Goal: Task Accomplishment & Management: Manage account settings

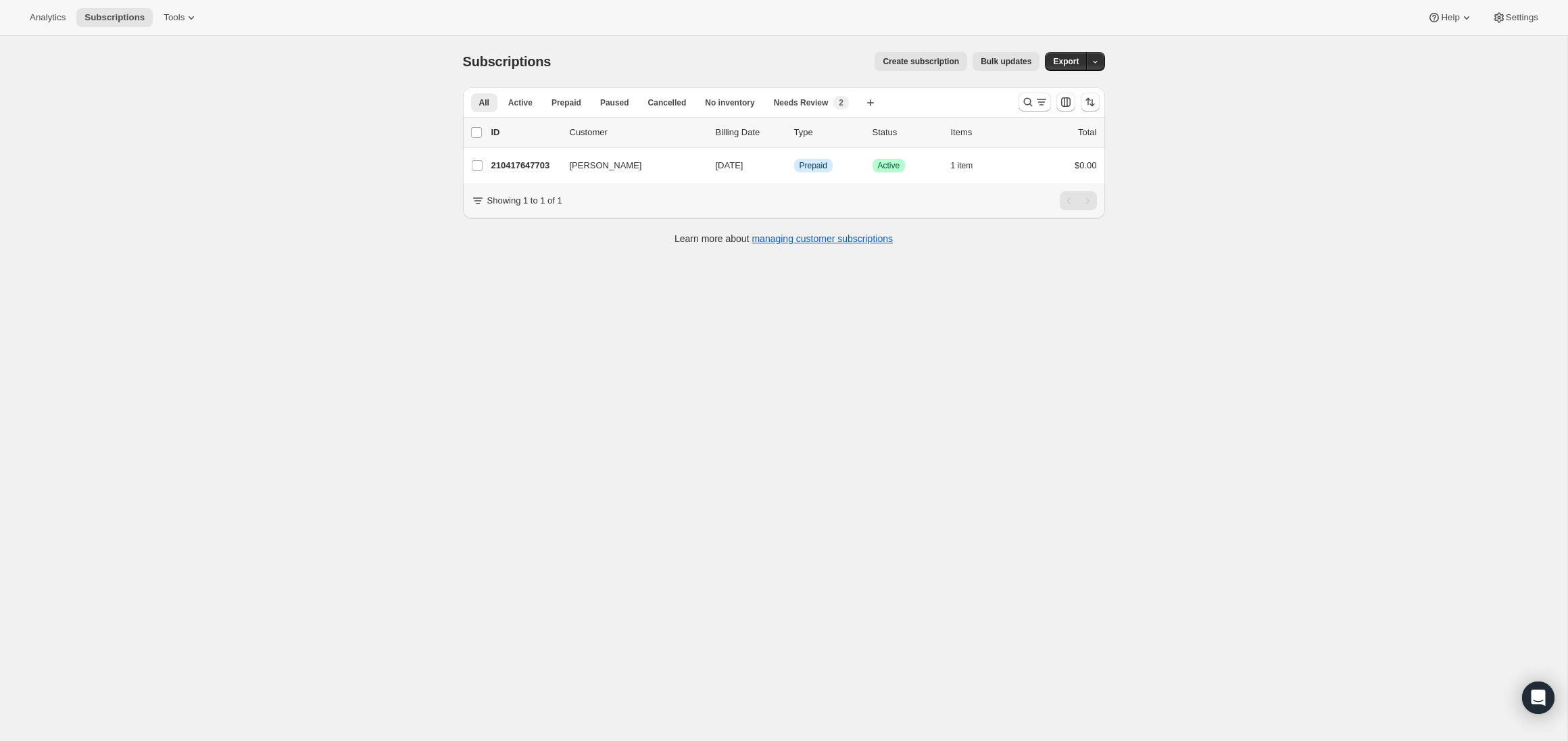
click at [507, 62] on span "Subscriptions" at bounding box center [508, 61] width 88 height 15
click at [532, 109] on button "Active" at bounding box center [521, 102] width 41 height 19
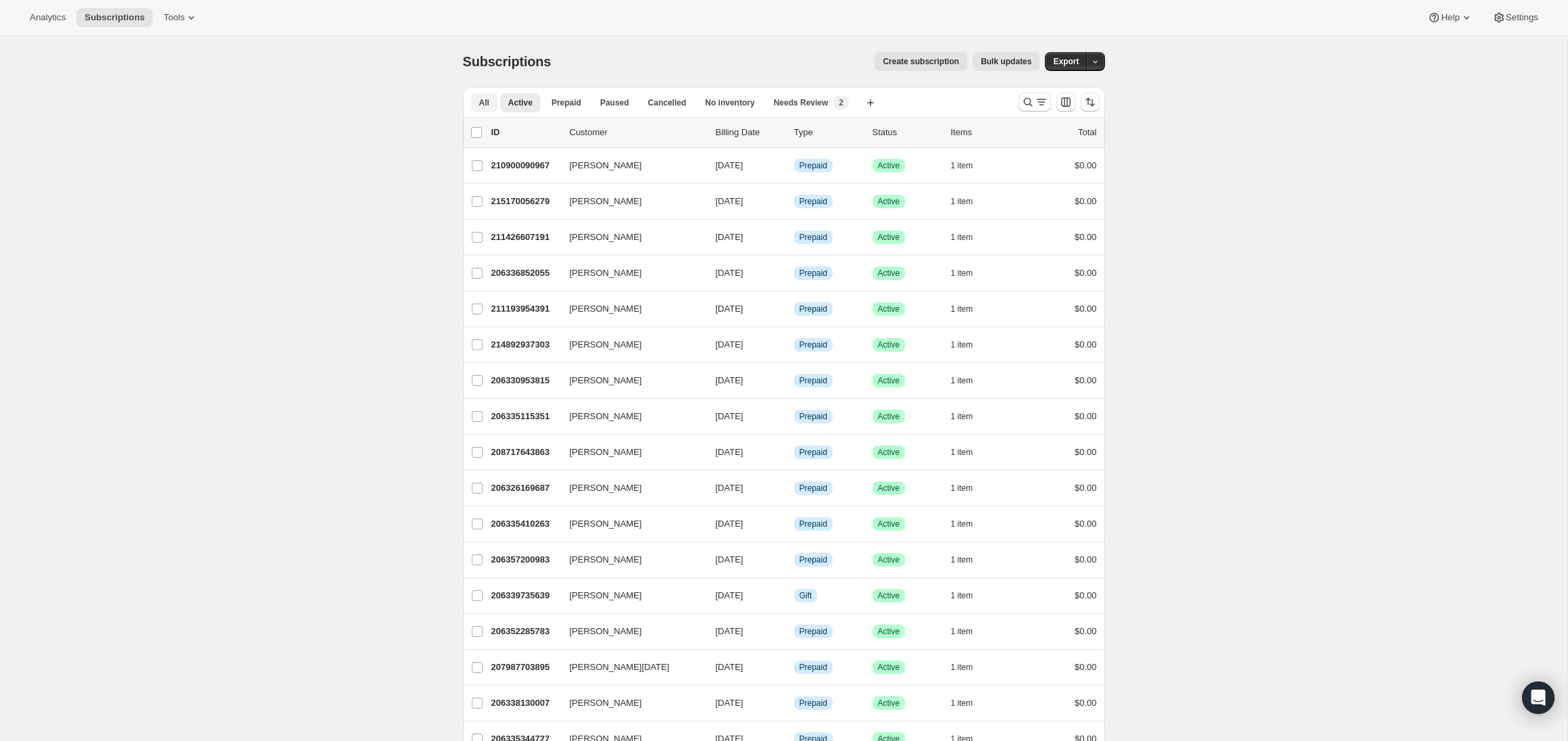
click at [490, 103] on button "All" at bounding box center [485, 102] width 27 height 19
click at [1035, 114] on div at bounding box center [1059, 102] width 92 height 27
click at [1033, 108] on icon "Search and filter results" at bounding box center [1028, 102] width 13 height 13
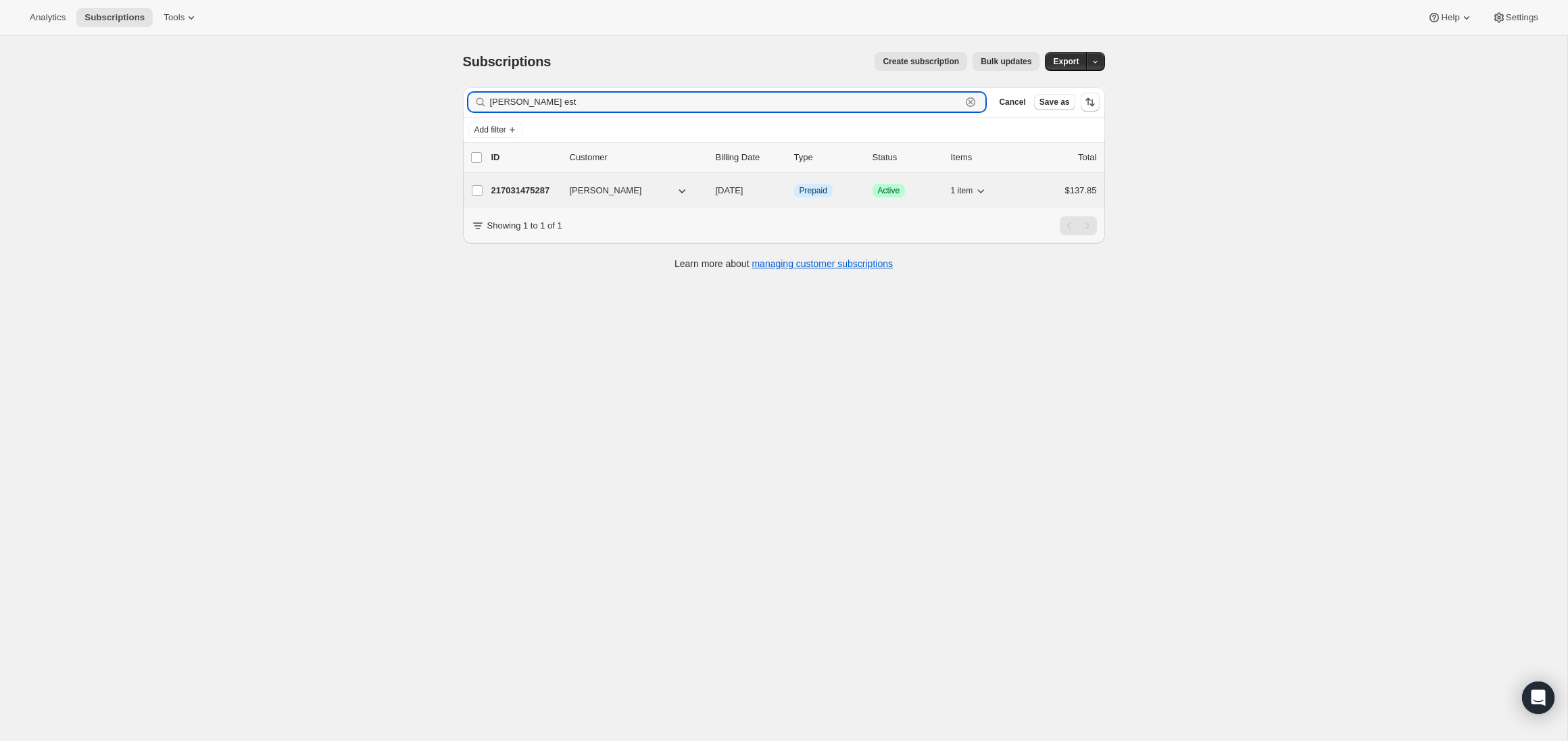
type input "rachel est"
click at [550, 192] on p "217031475287" at bounding box center [525, 190] width 67 height 13
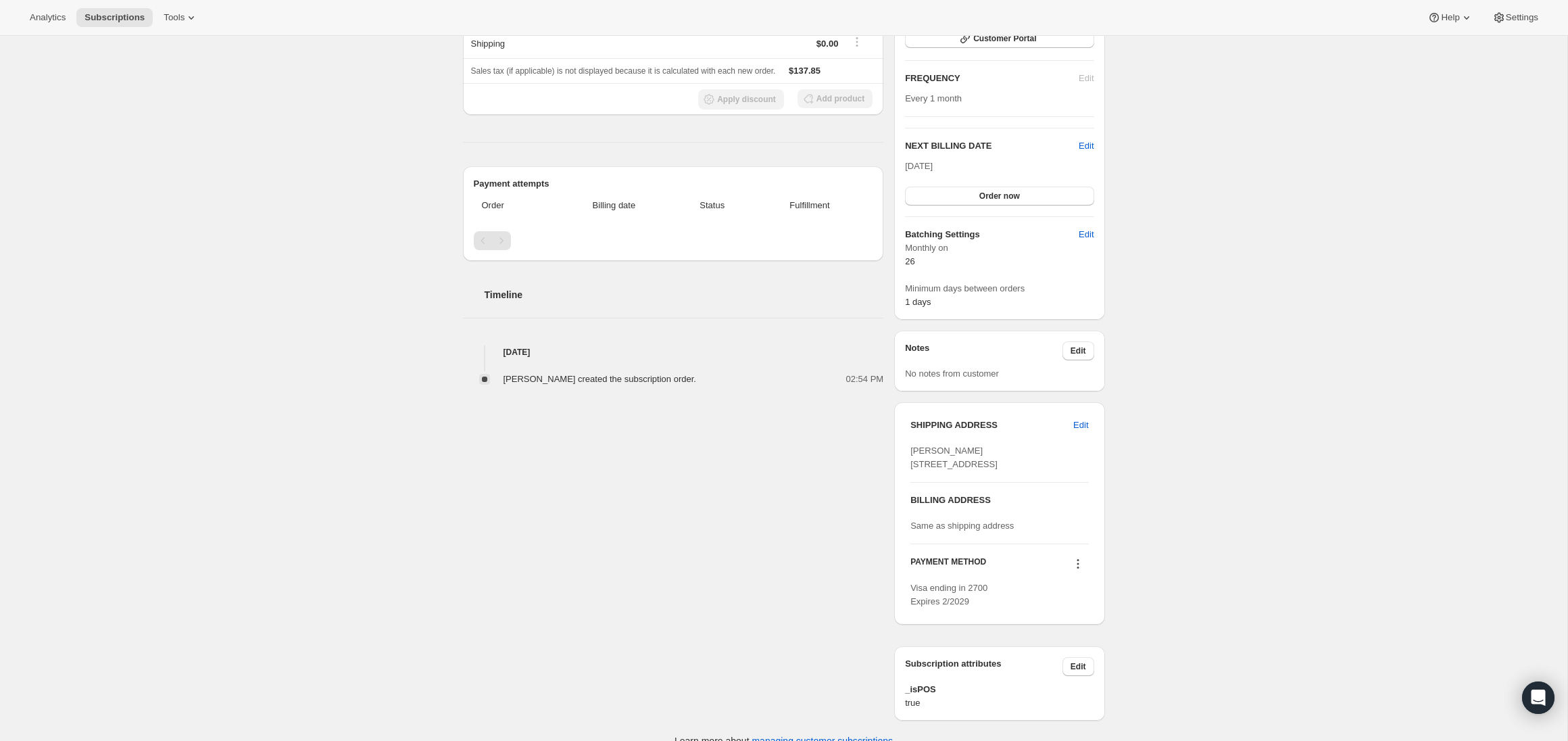
scroll to position [259, 0]
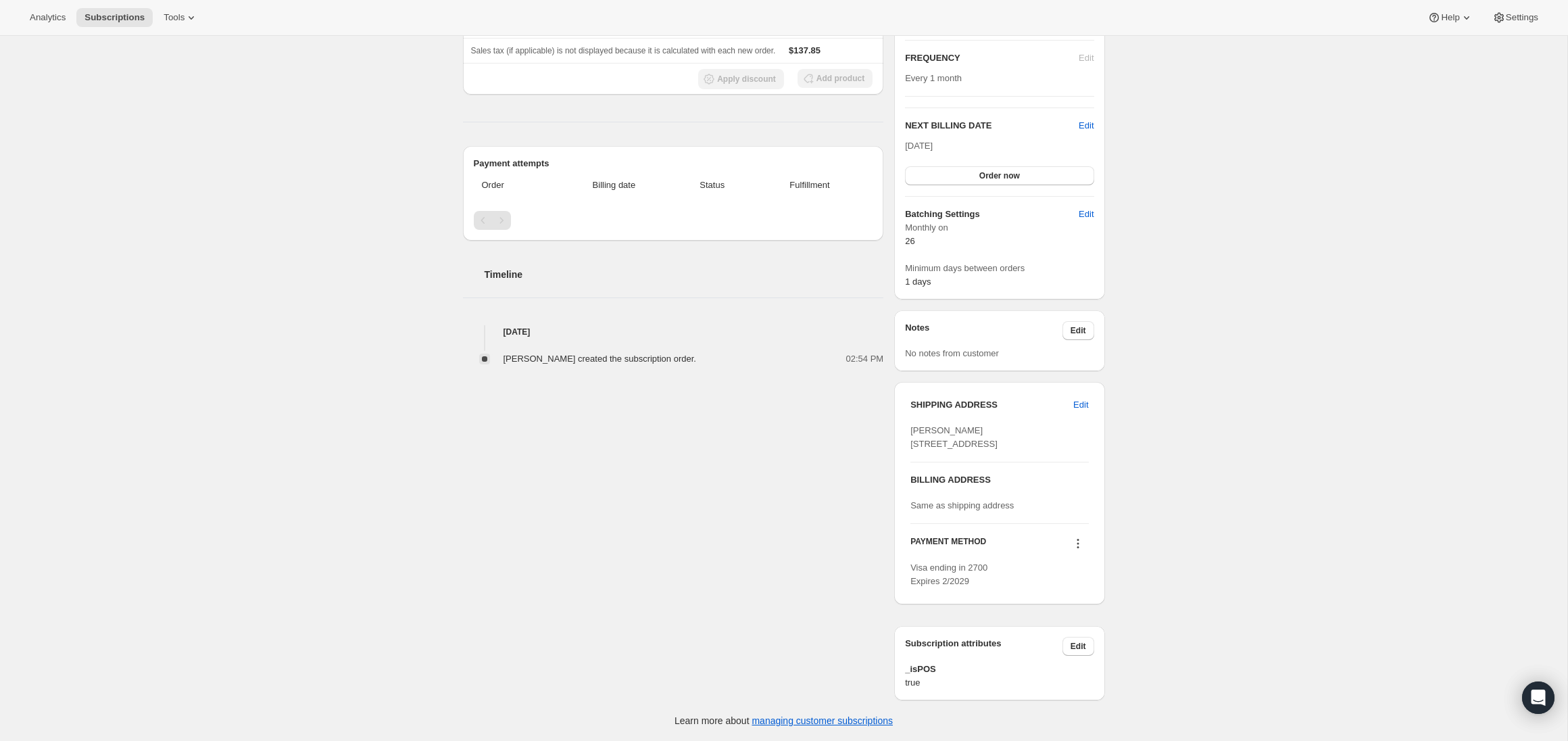
click at [1086, 544] on button at bounding box center [1078, 543] width 21 height 15
click at [1218, 535] on div "Subscription #217031475287. This page is ready Subscription #217031475287 Info …" at bounding box center [784, 271] width 1568 height 938
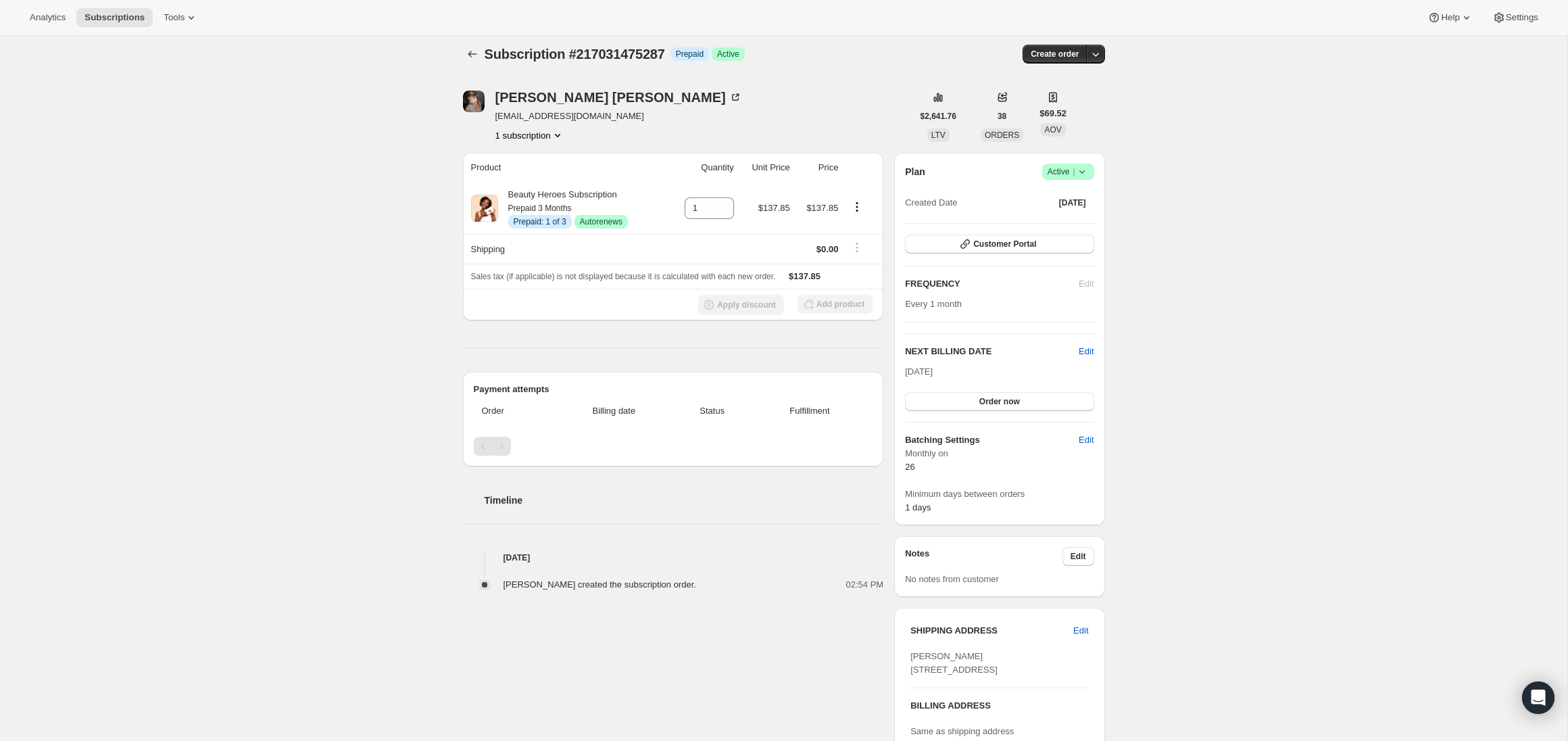
scroll to position [0, 0]
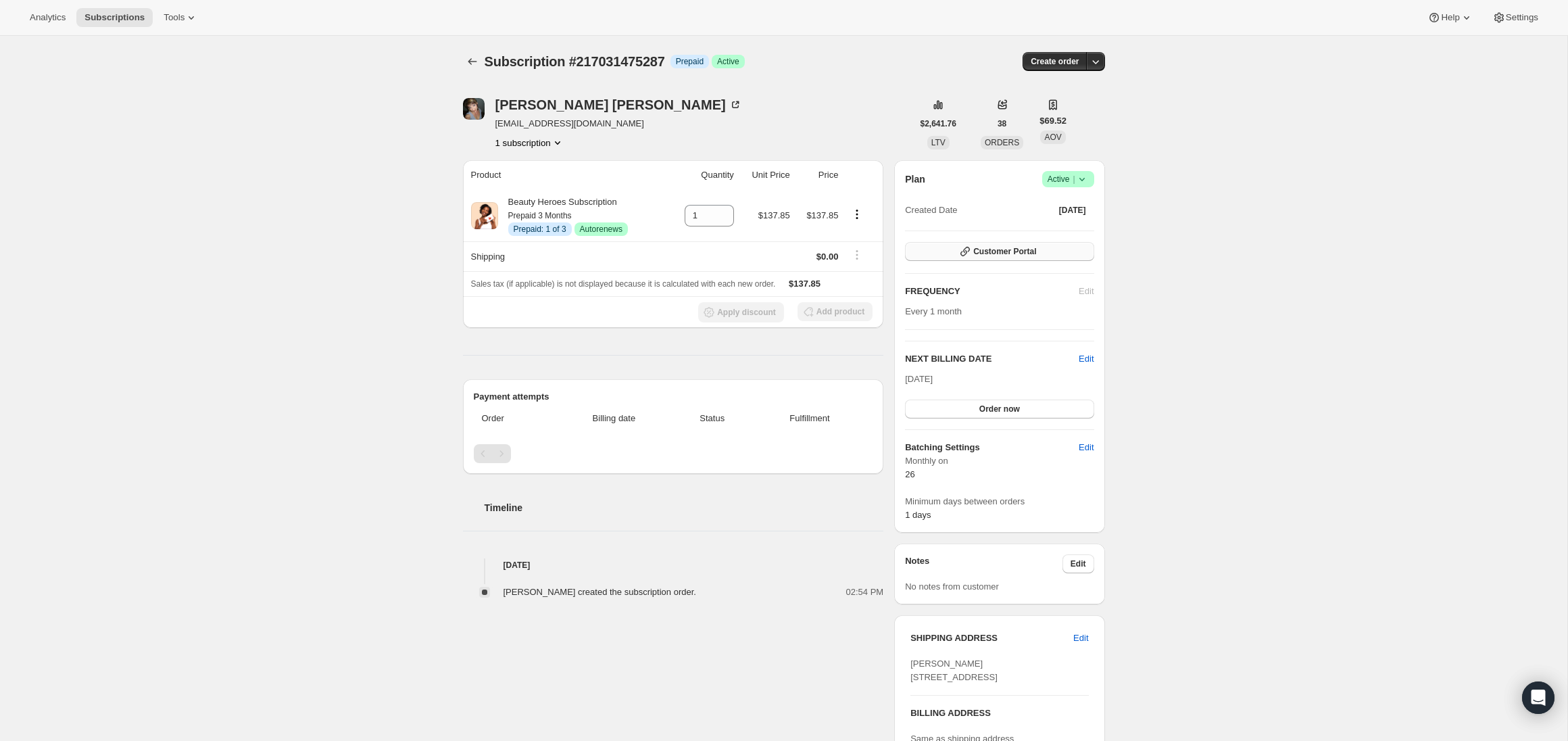
click at [1018, 249] on span "Customer Portal" at bounding box center [1005, 251] width 63 height 11
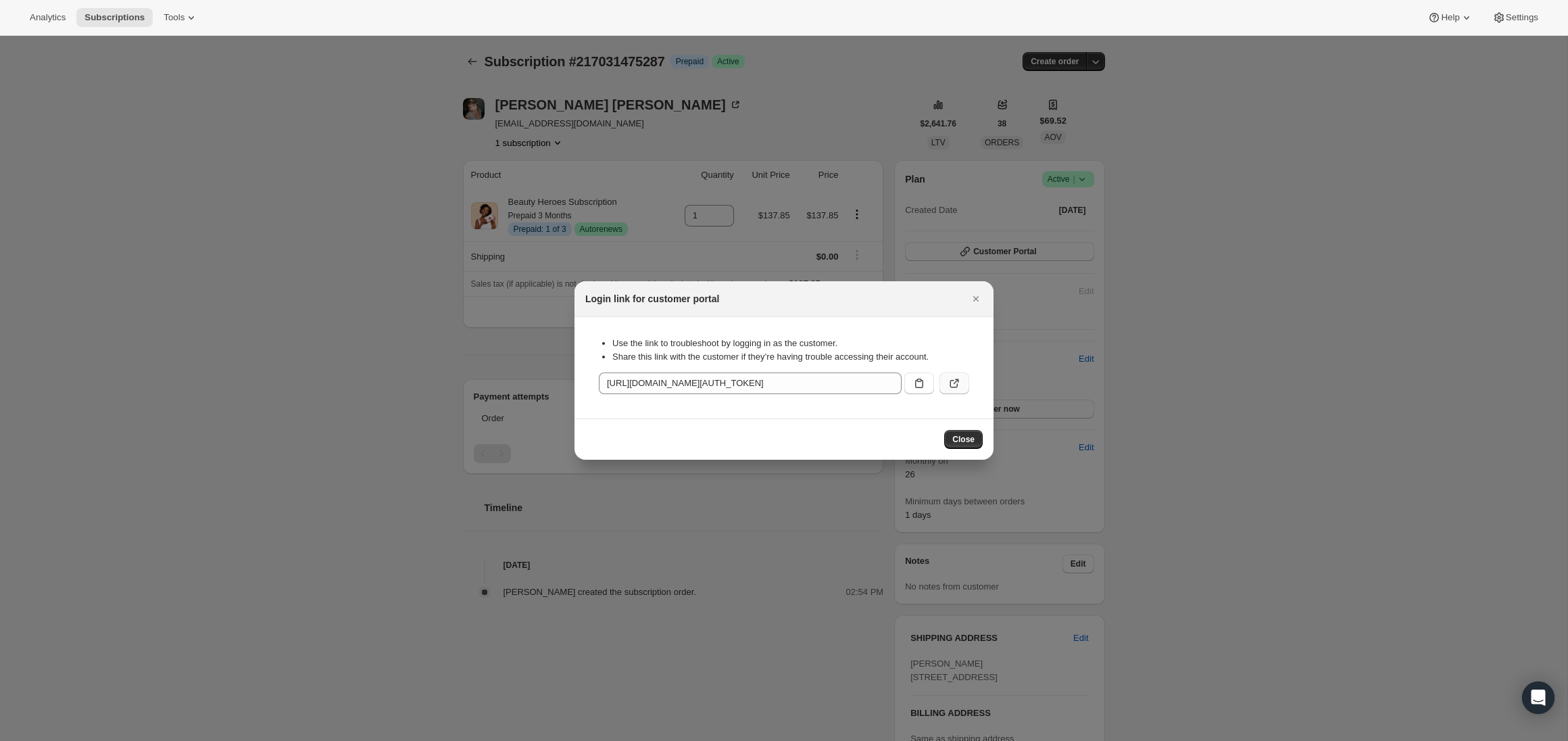
click at [963, 386] on button ":rc9:" at bounding box center [955, 383] width 30 height 21
click at [978, 462] on div at bounding box center [784, 370] width 1568 height 741
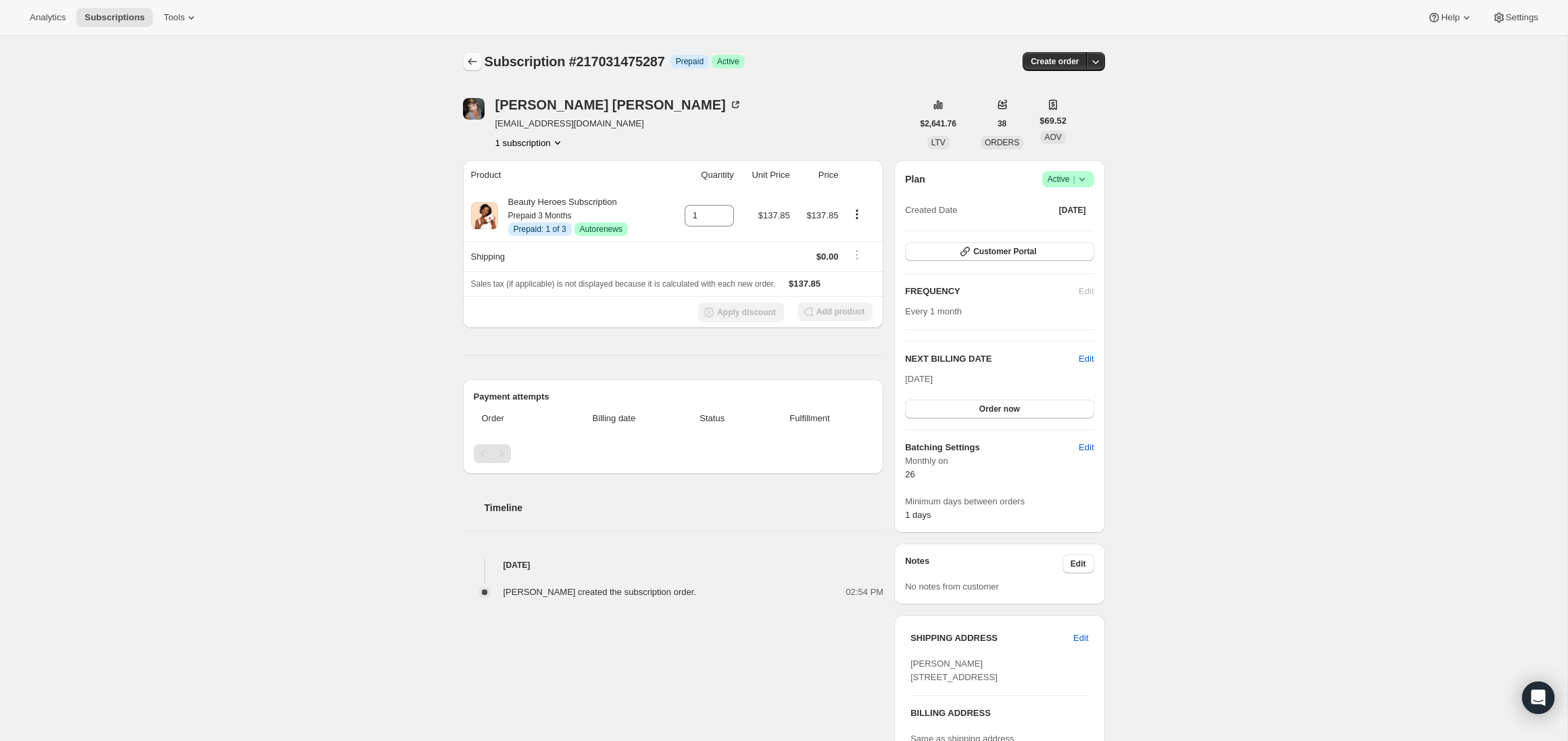
click at [479, 65] on button "Subscriptions" at bounding box center [472, 61] width 19 height 19
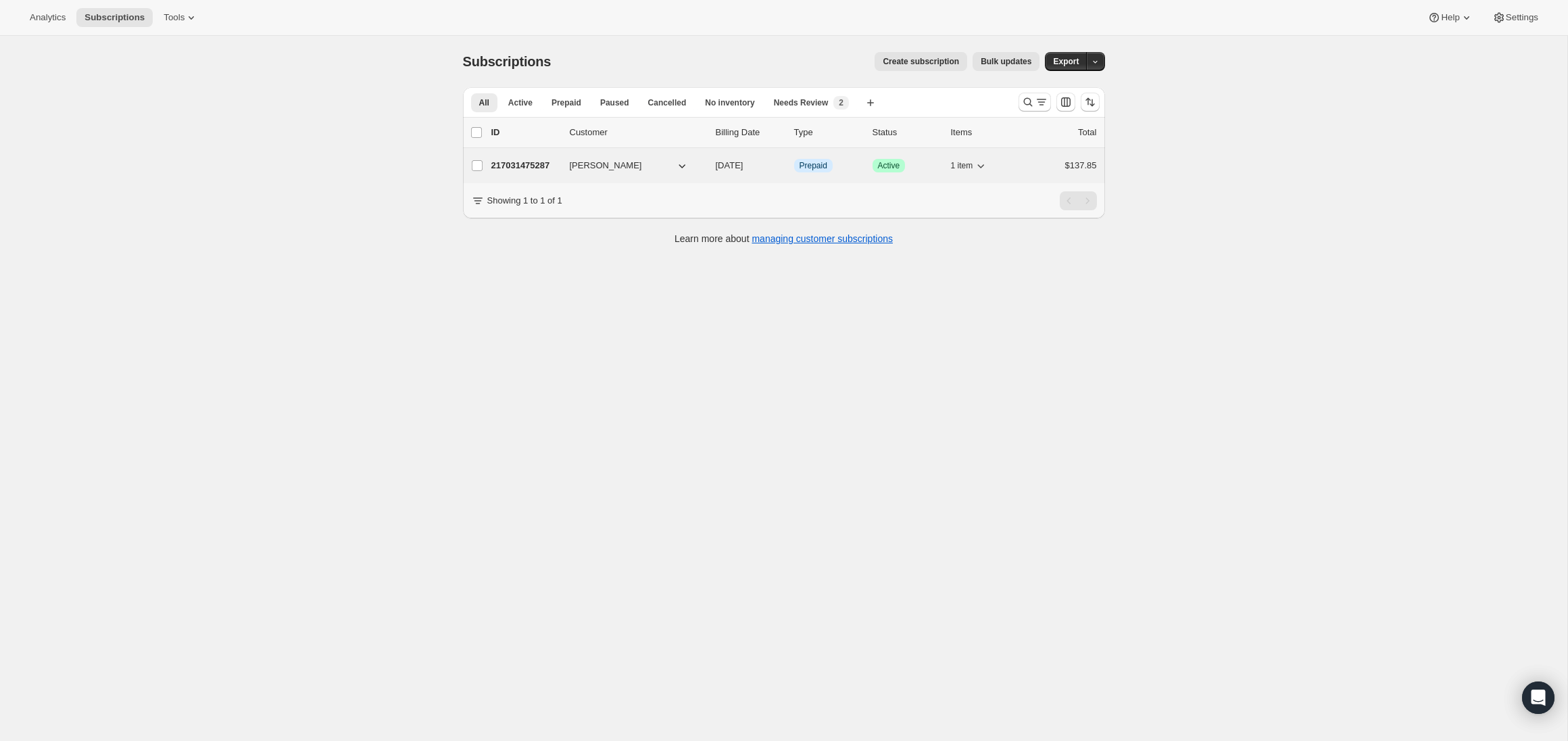
click at [581, 173] on div "217031475287 Rachel Estrada 10/26/2025 Info Prepaid Success Active 1 item $137.…" at bounding box center [794, 165] width 606 height 19
click at [547, 171] on p "217031475287" at bounding box center [525, 165] width 67 height 13
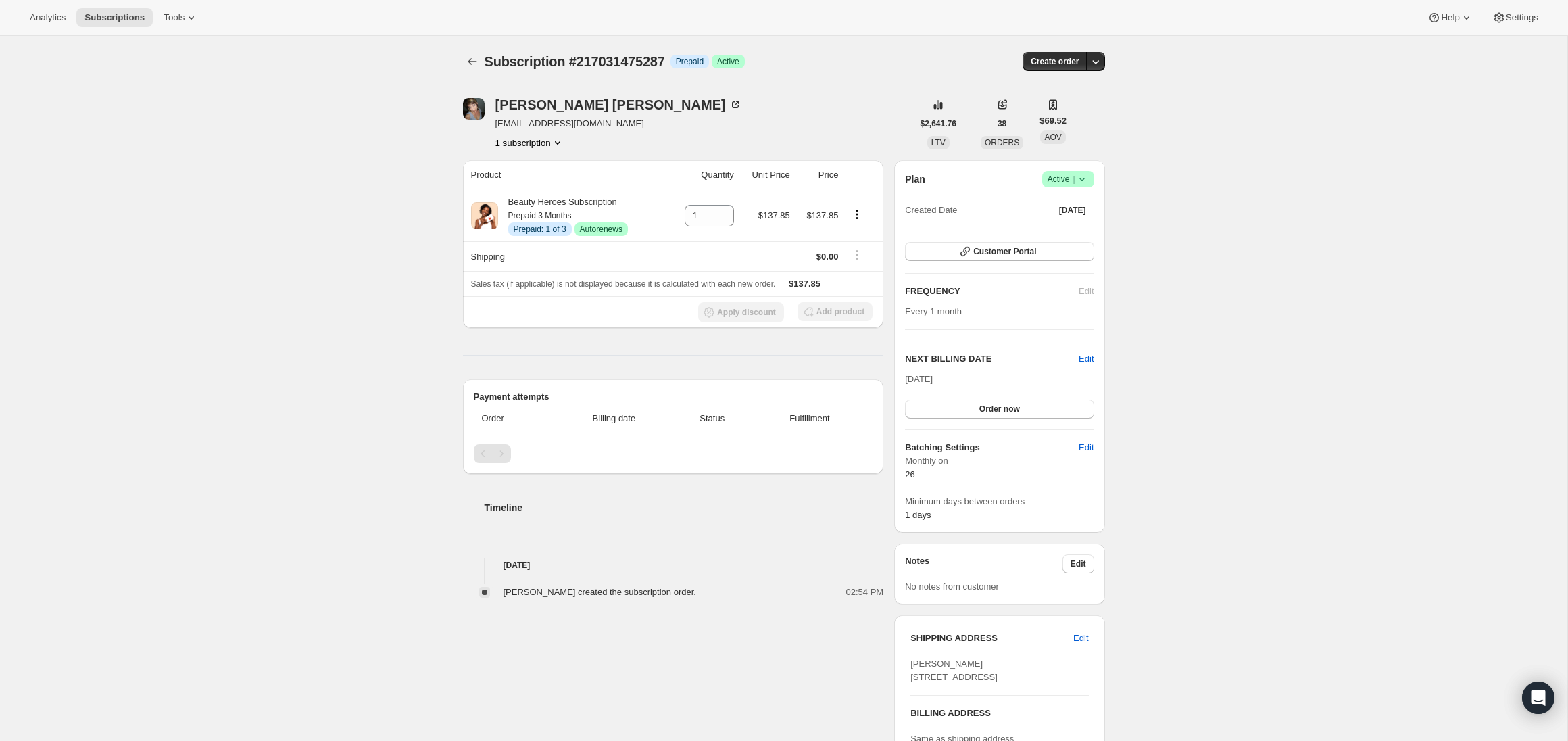
click at [564, 145] on icon "Product actions" at bounding box center [557, 142] width 13 height 13
click at [615, 141] on div "[PERSON_NAME] [EMAIL_ADDRESS][DOMAIN_NAME] 1 subscription" at bounding box center [688, 124] width 449 height 51
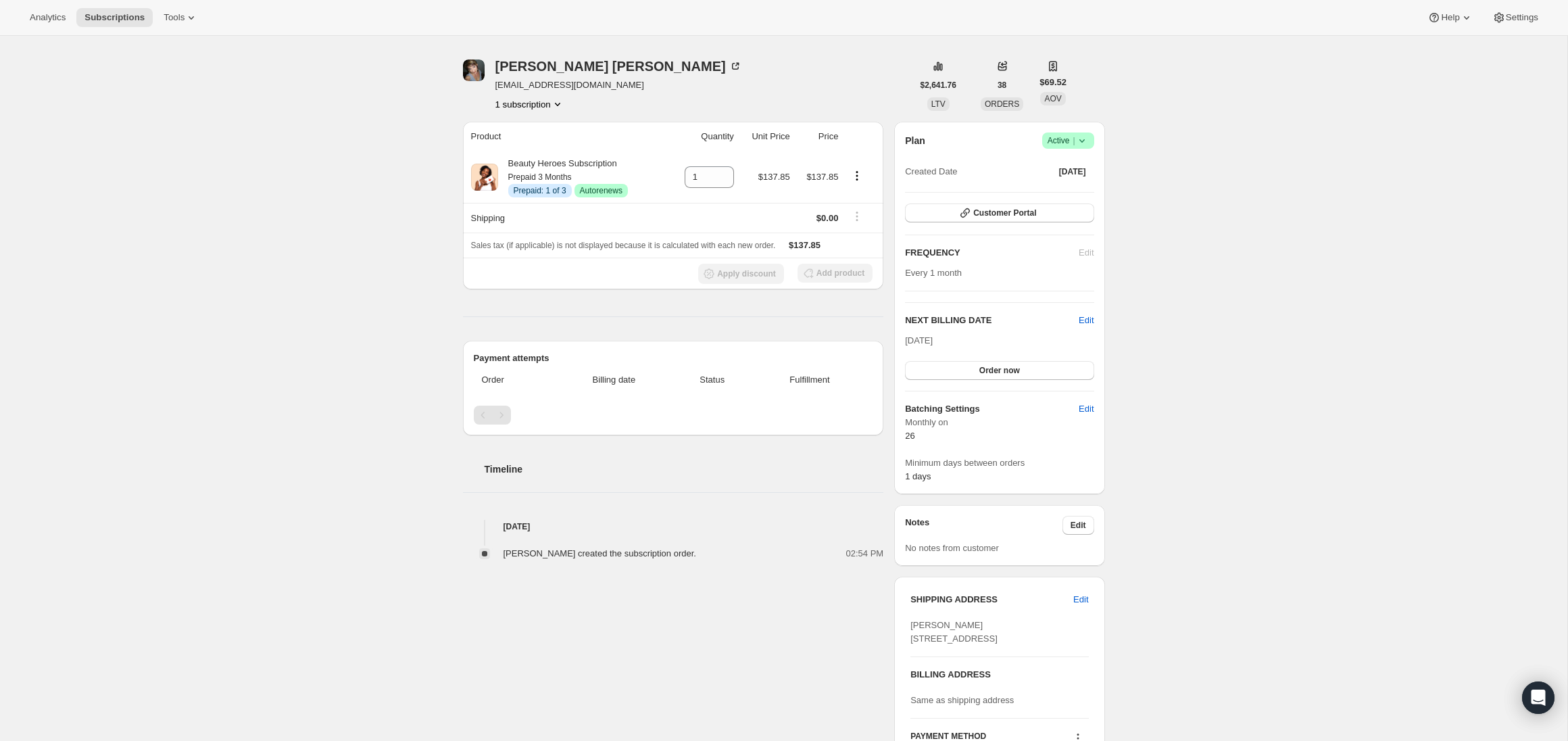
scroll to position [41, 0]
